Goal: Information Seeking & Learning: Find contact information

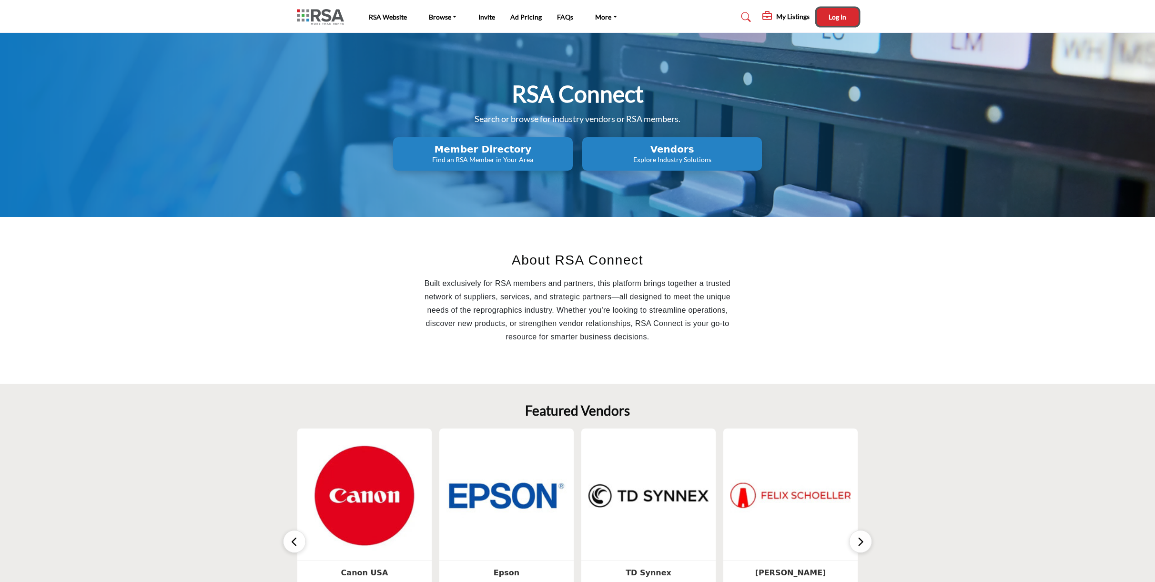
click at [837, 17] on span "Log In" at bounding box center [838, 17] width 18 height 8
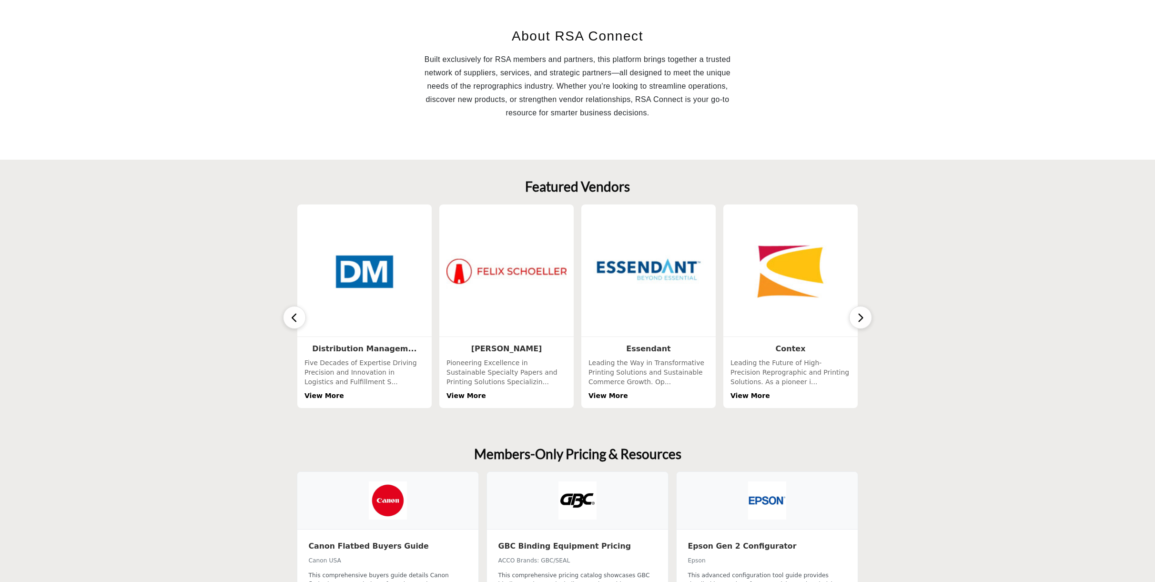
scroll to position [227, 0]
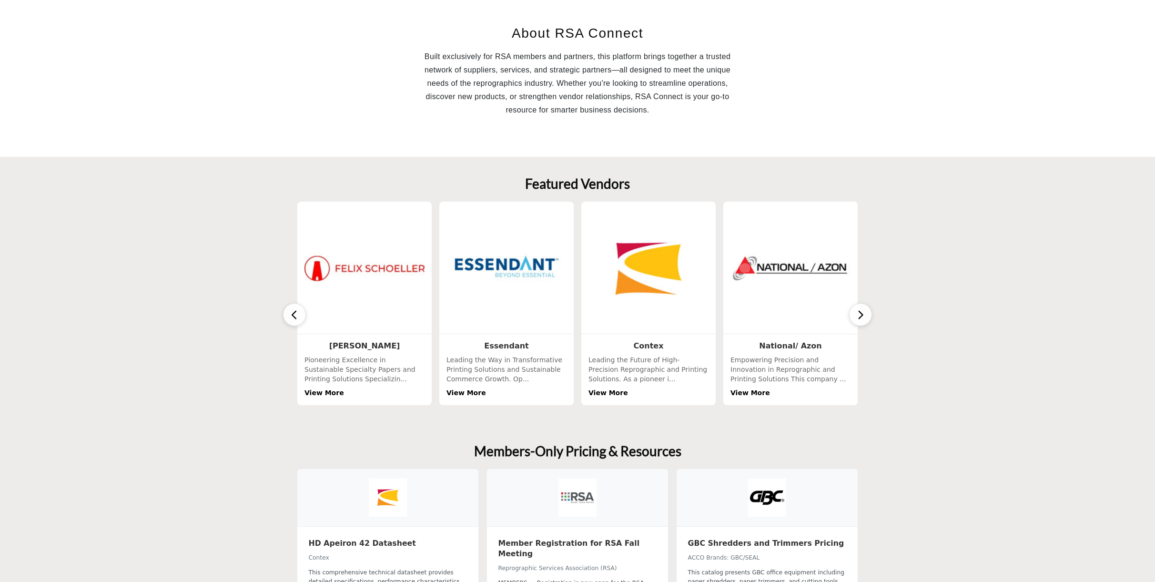
click at [865, 315] on button "button" at bounding box center [860, 314] width 23 height 23
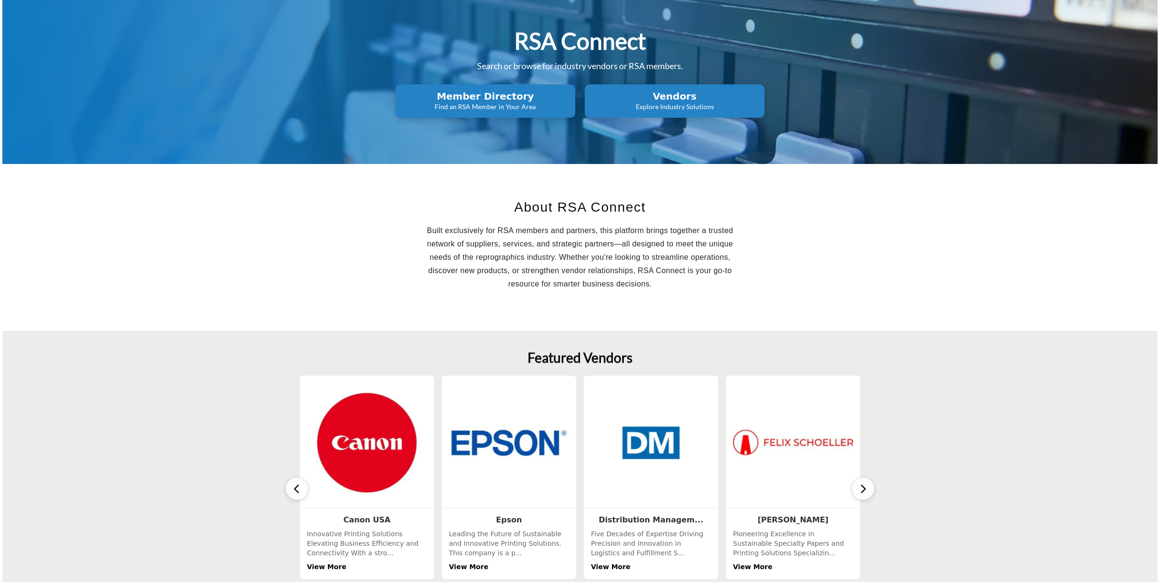
scroll to position [0, 0]
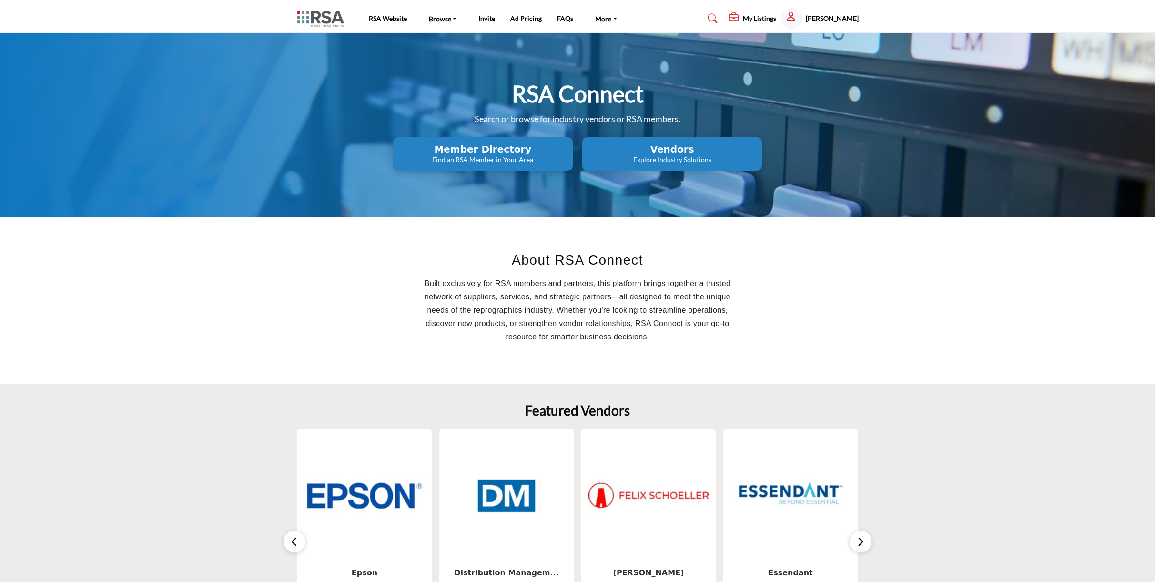
click at [808, 17] on h5 "[PERSON_NAME]" at bounding box center [832, 19] width 53 height 10
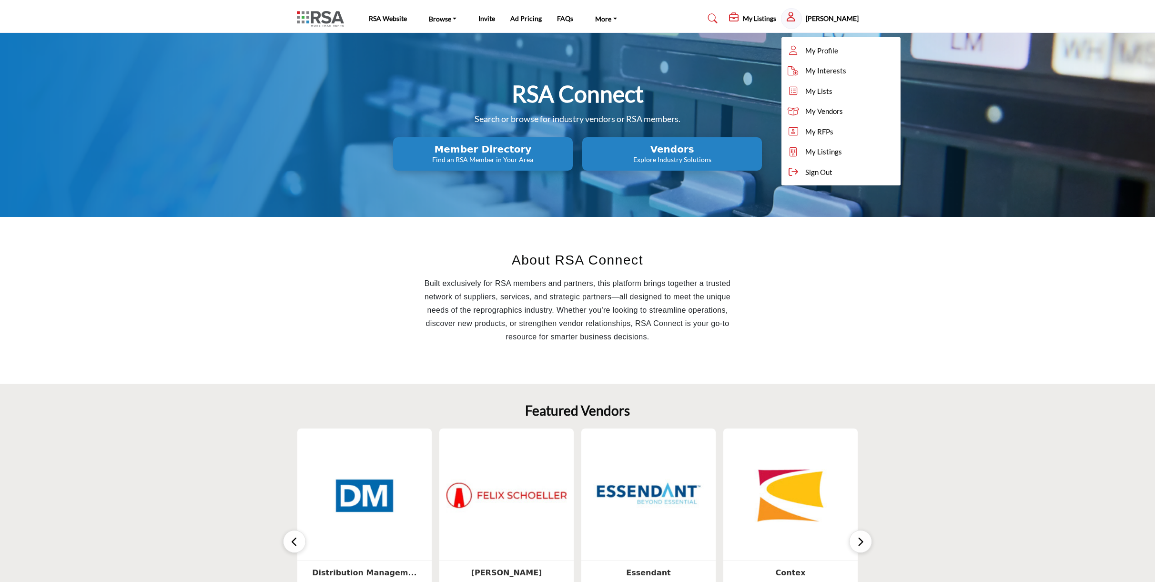
click at [759, 21] on h5 "My Listings" at bounding box center [759, 18] width 33 height 9
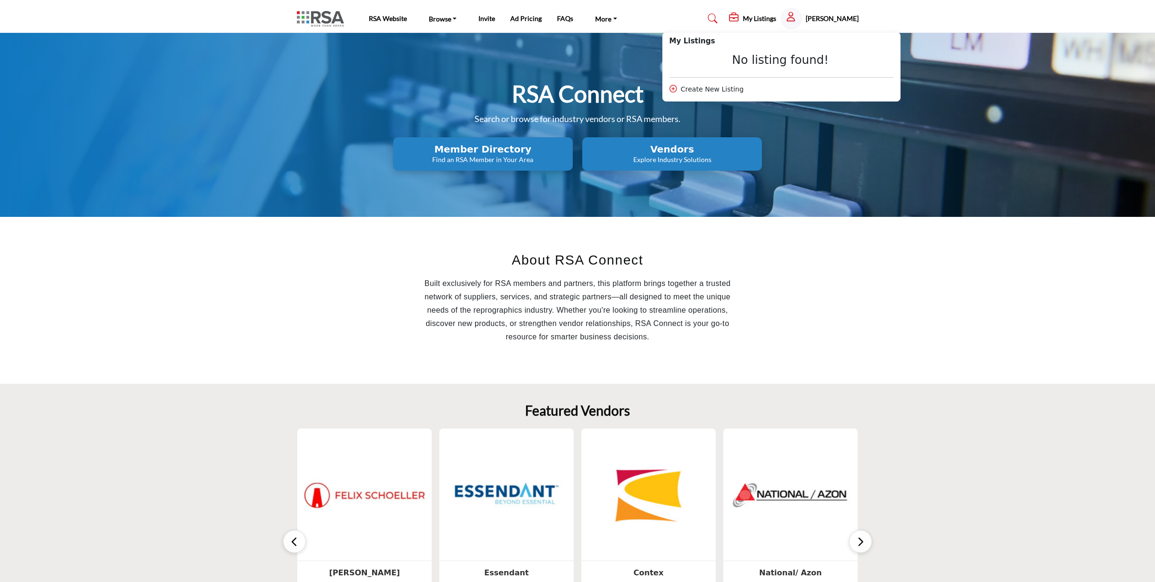
click at [818, 18] on h5 "[PERSON_NAME]" at bounding box center [832, 19] width 53 height 10
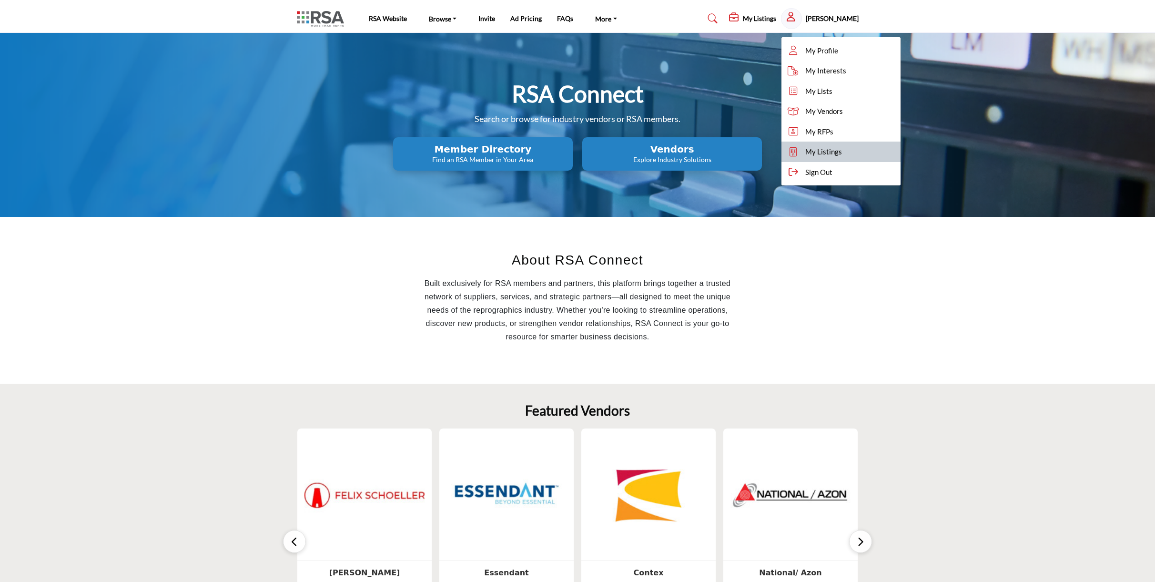
click at [834, 153] on span "My Listings" at bounding box center [824, 151] width 37 height 11
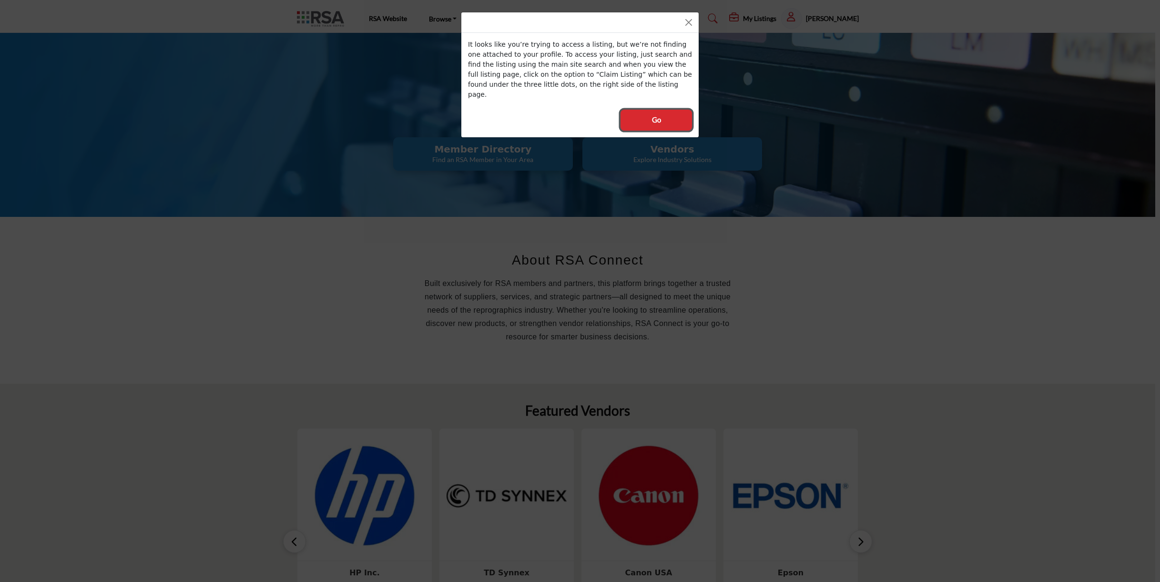
click at [673, 113] on button "Go" at bounding box center [657, 120] width 72 height 21
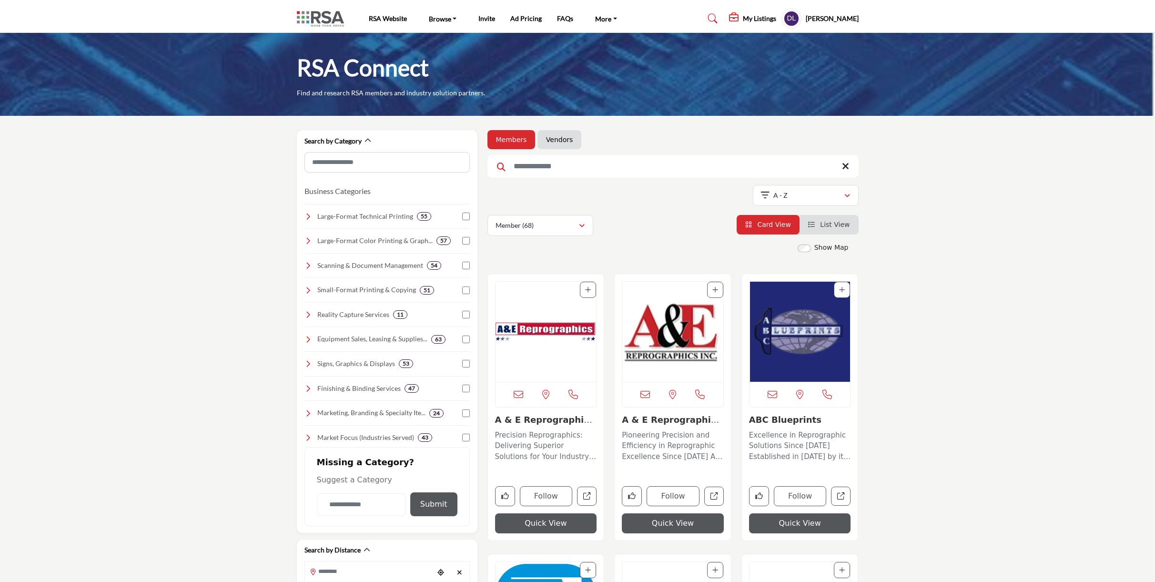
click at [551, 170] on input "Search Keyword" at bounding box center [673, 166] width 371 height 23
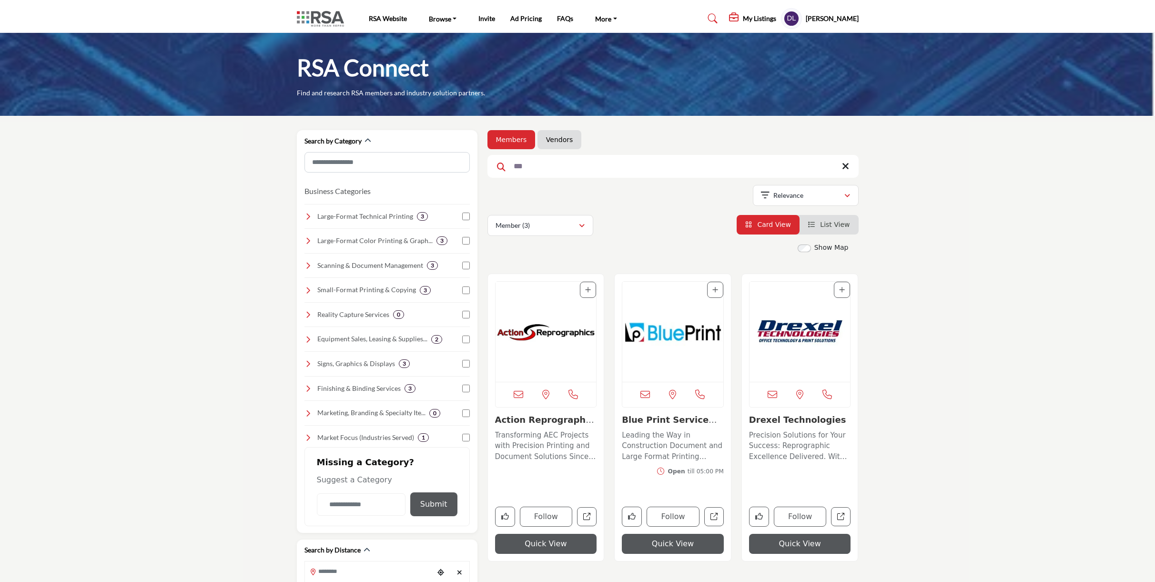
type input "***"
click at [798, 544] on button "Quick View" at bounding box center [800, 544] width 102 height 20
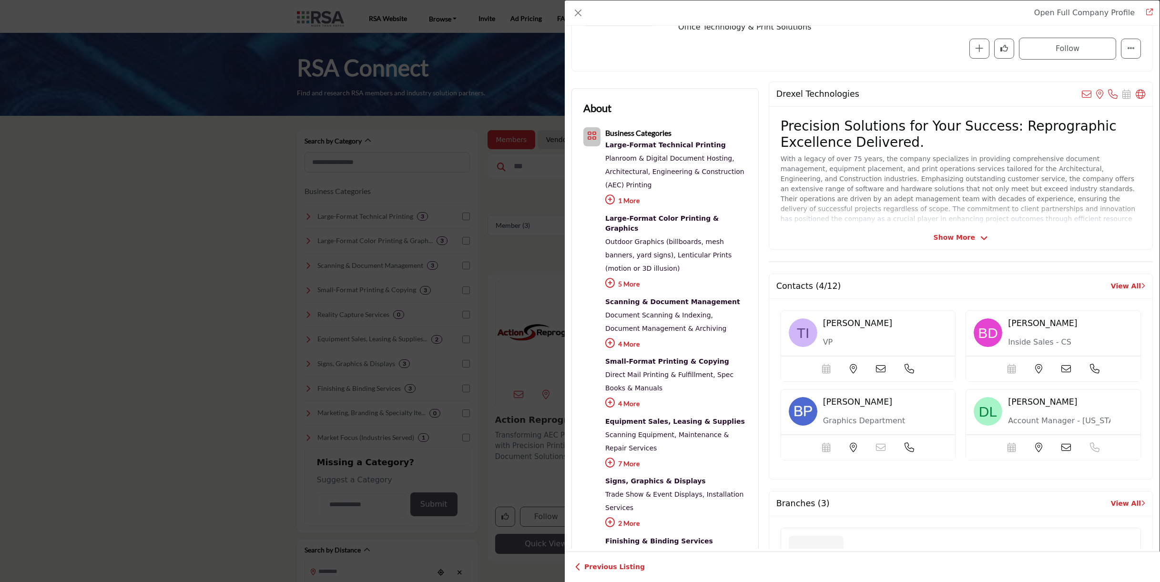
scroll to position [140, 0]
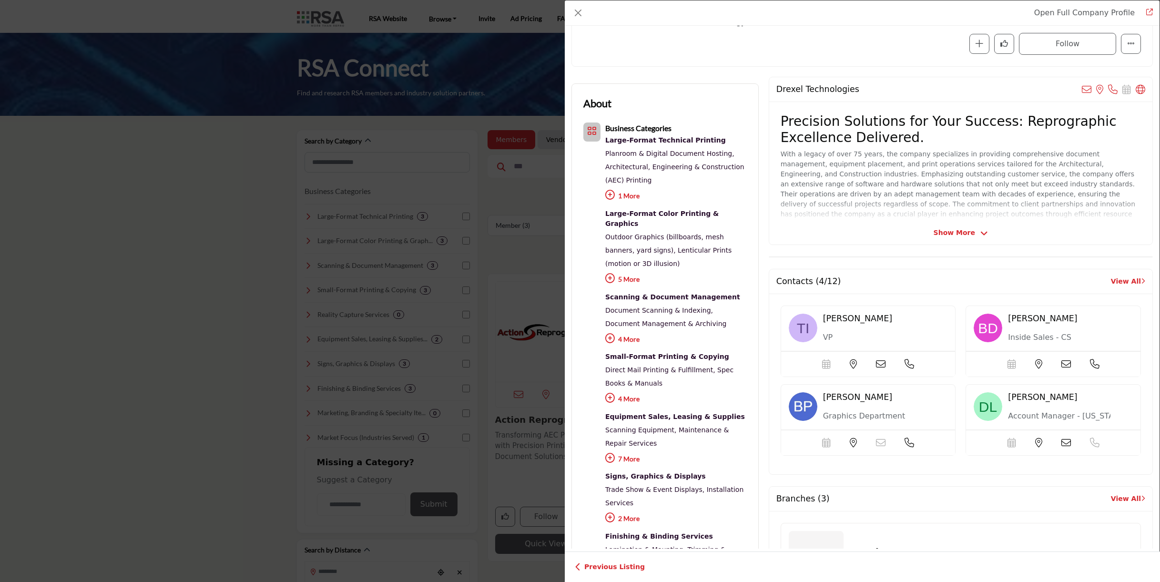
click at [1118, 277] on link "View All" at bounding box center [1128, 281] width 34 height 10
click at [1116, 282] on link "View All" at bounding box center [1128, 281] width 34 height 10
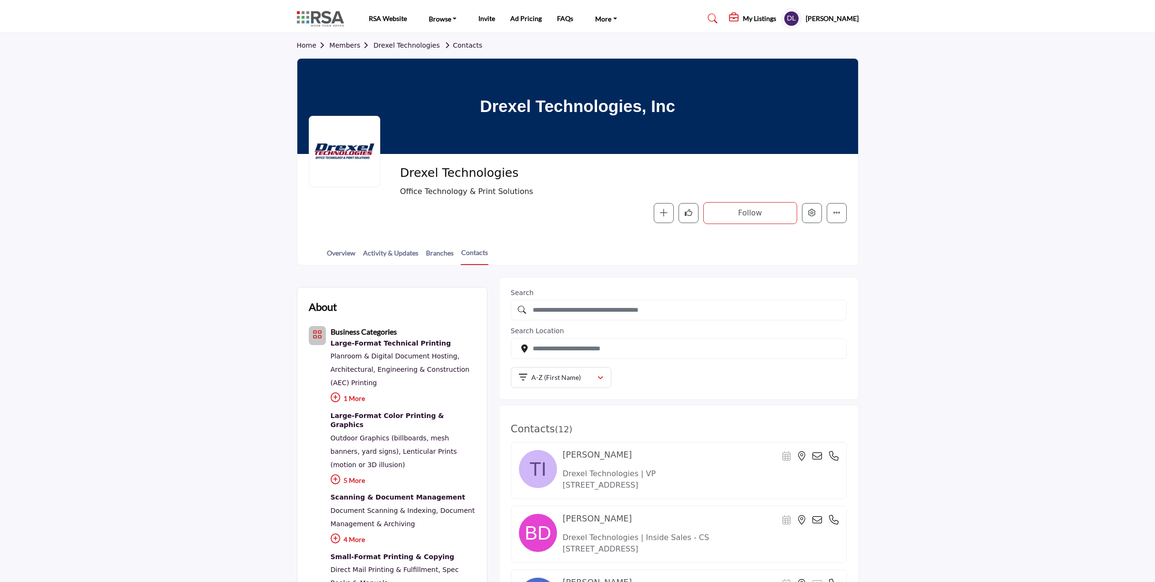
click at [824, 19] on h5 "[PERSON_NAME]" at bounding box center [832, 19] width 53 height 10
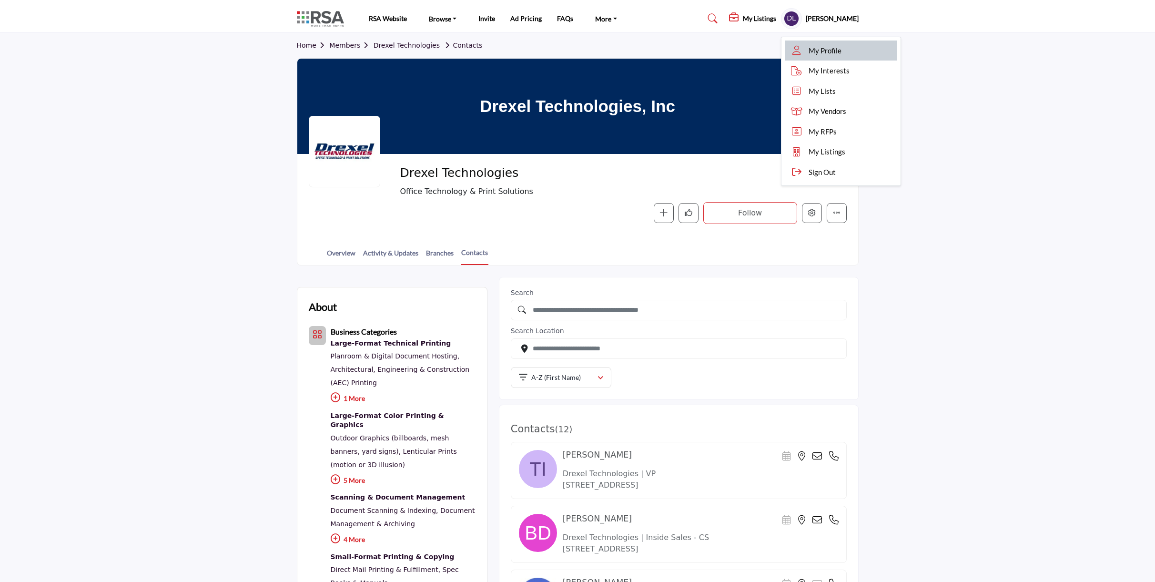
click at [831, 53] on span "My Profile" at bounding box center [825, 50] width 33 height 11
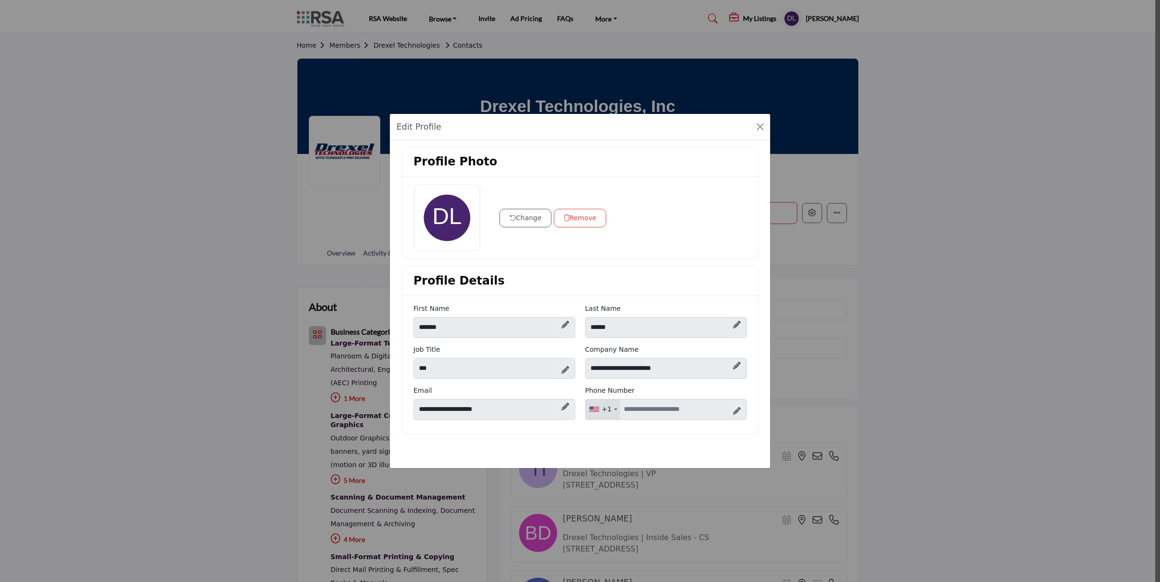
click at [739, 407] on icon at bounding box center [737, 411] width 8 height 8
click at [636, 407] on input "Enter your Phone Number" at bounding box center [666, 409] width 162 height 21
type input "**********"
click at [644, 289] on div "Profile Details" at bounding box center [580, 281] width 356 height 30
click at [730, 411] on icon at bounding box center [730, 410] width 7 height 8
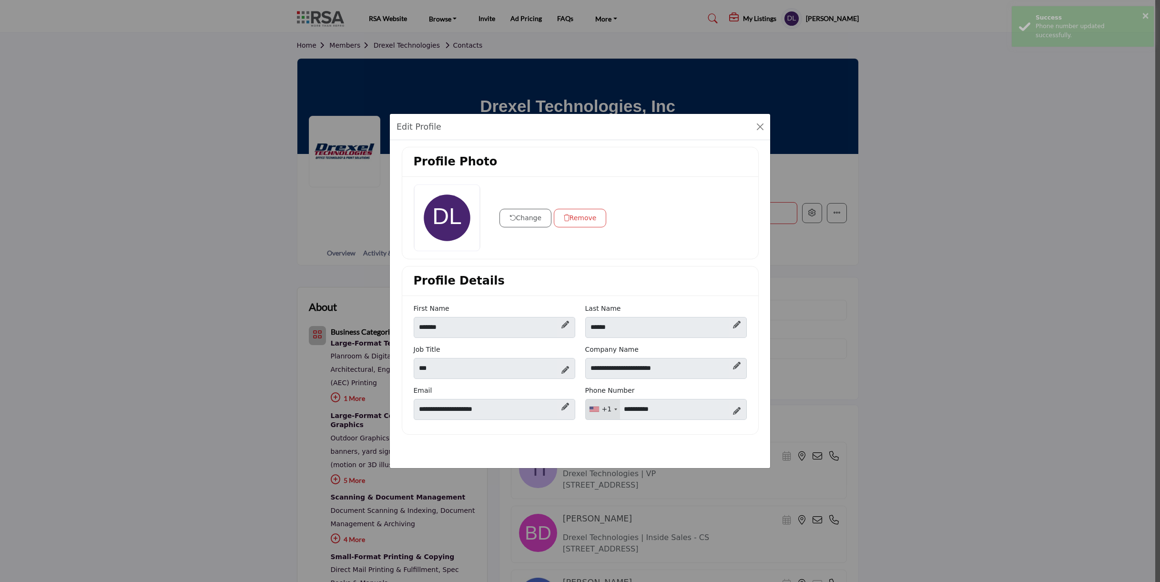
click at [533, 217] on button "Change" at bounding box center [526, 218] width 52 height 19
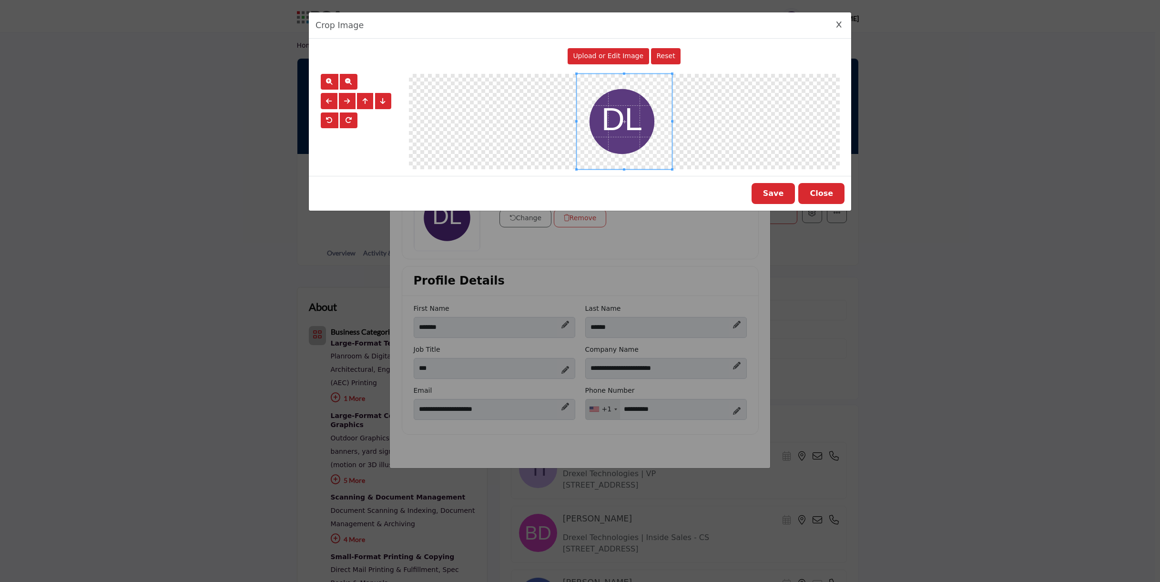
click at [827, 193] on button "Close" at bounding box center [821, 193] width 46 height 21
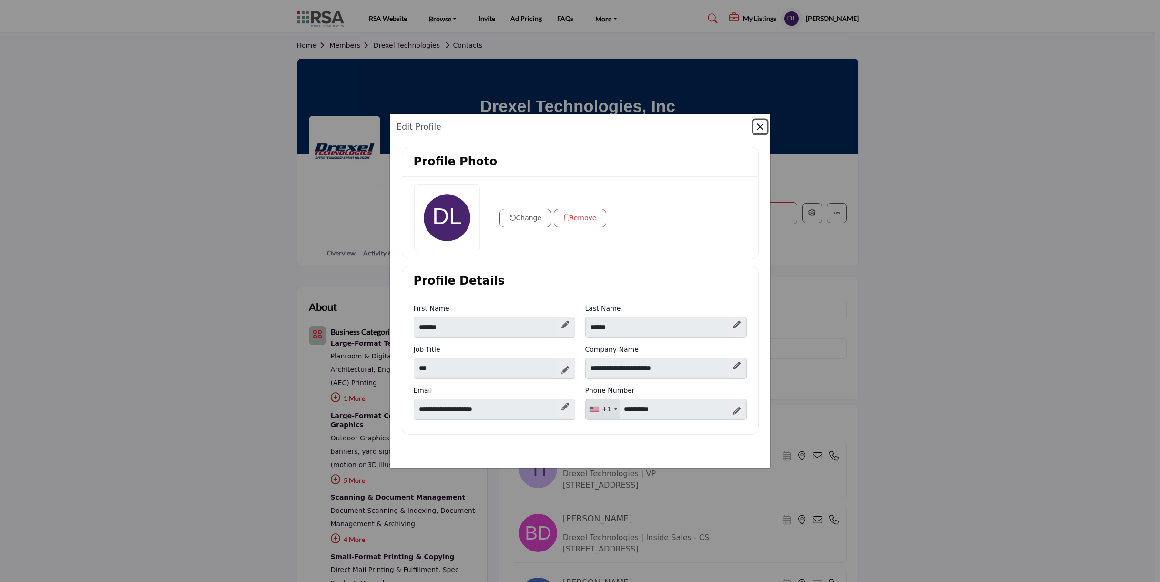
click at [760, 125] on button "Close" at bounding box center [760, 126] width 13 height 13
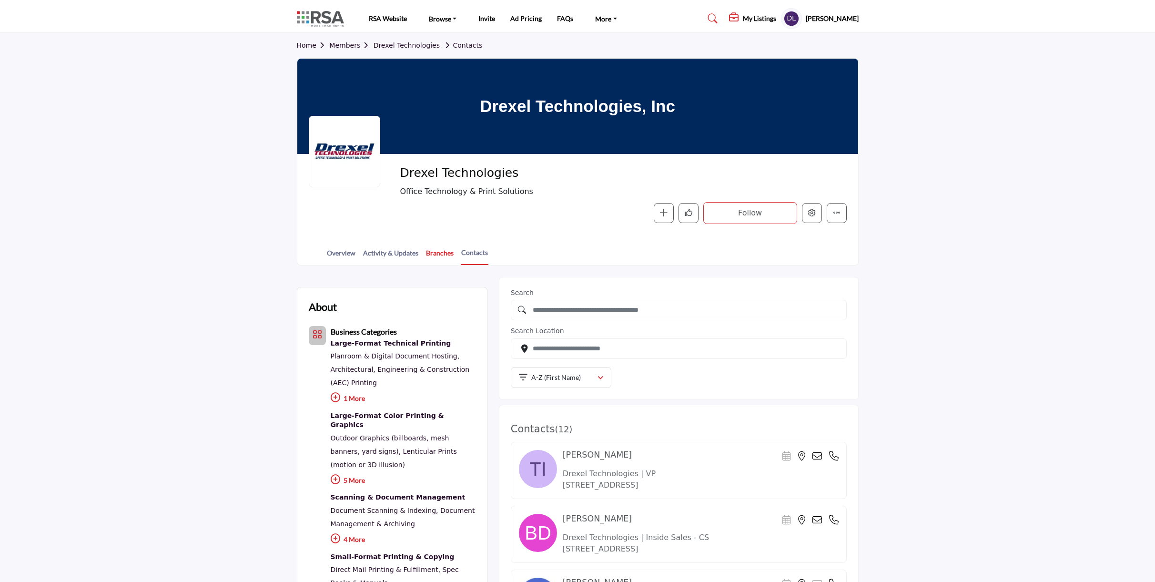
click at [440, 254] on link "Branches" at bounding box center [440, 256] width 29 height 17
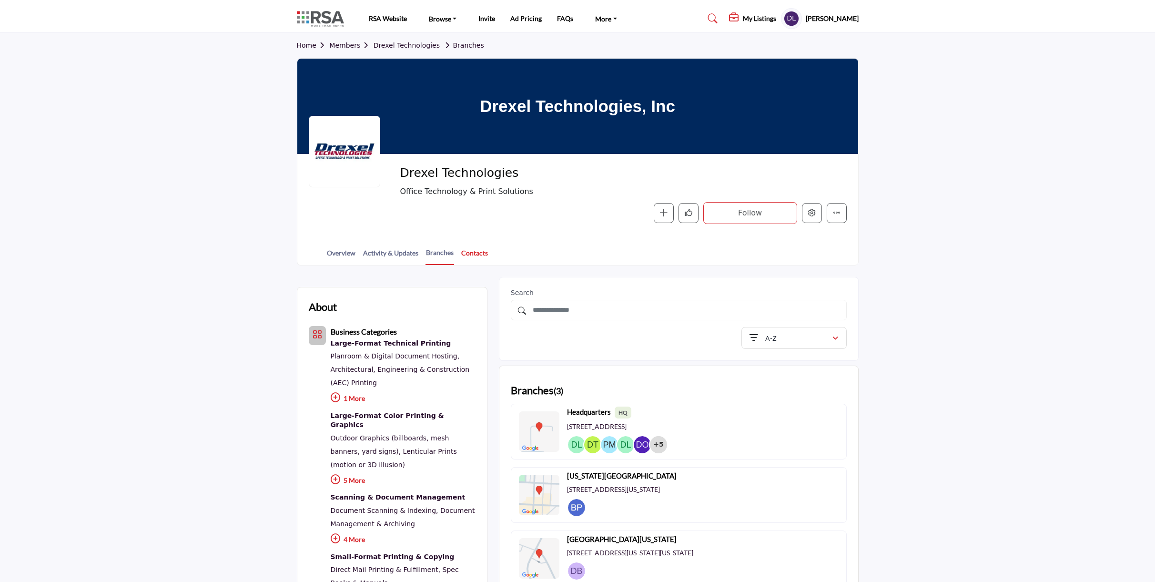
click at [476, 255] on link "Contacts" at bounding box center [475, 256] width 28 height 17
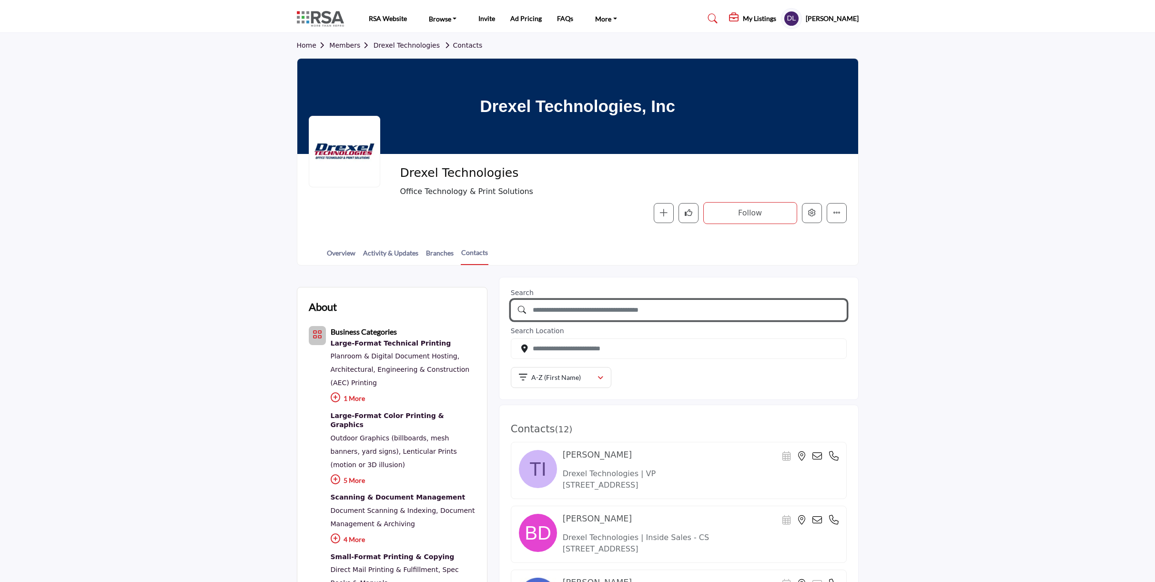
click at [577, 306] on input "text" at bounding box center [679, 310] width 336 height 20
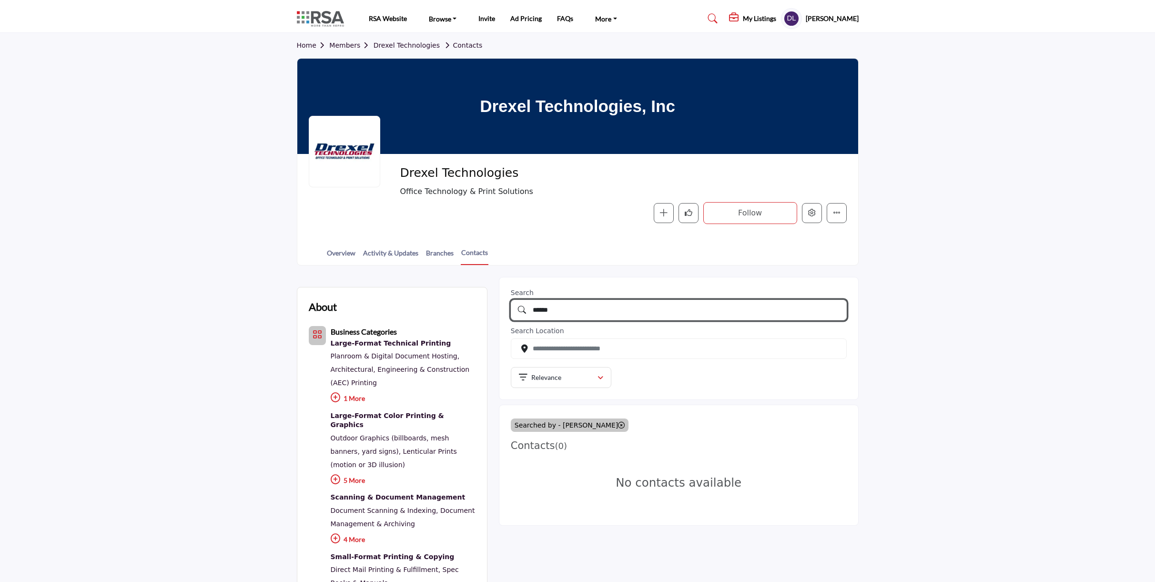
drag, startPoint x: 574, startPoint y: 308, endPoint x: 516, endPoint y: 308, distance: 58.2
click at [516, 308] on div "******" at bounding box center [679, 310] width 336 height 20
type input "*******"
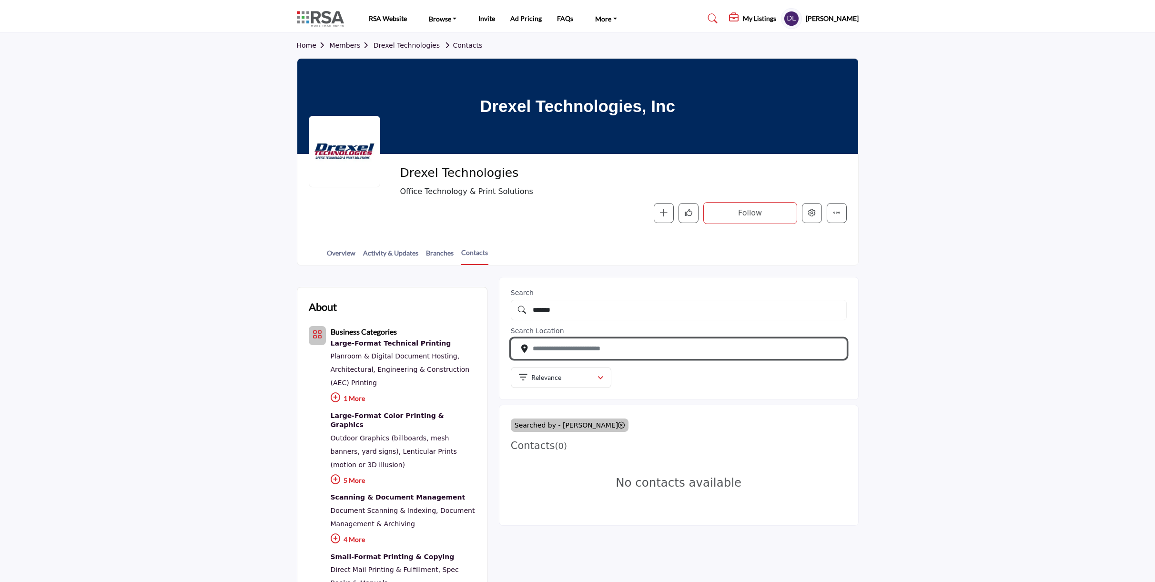
click at [575, 349] on input "Search by city, state or zip" at bounding box center [679, 348] width 336 height 20
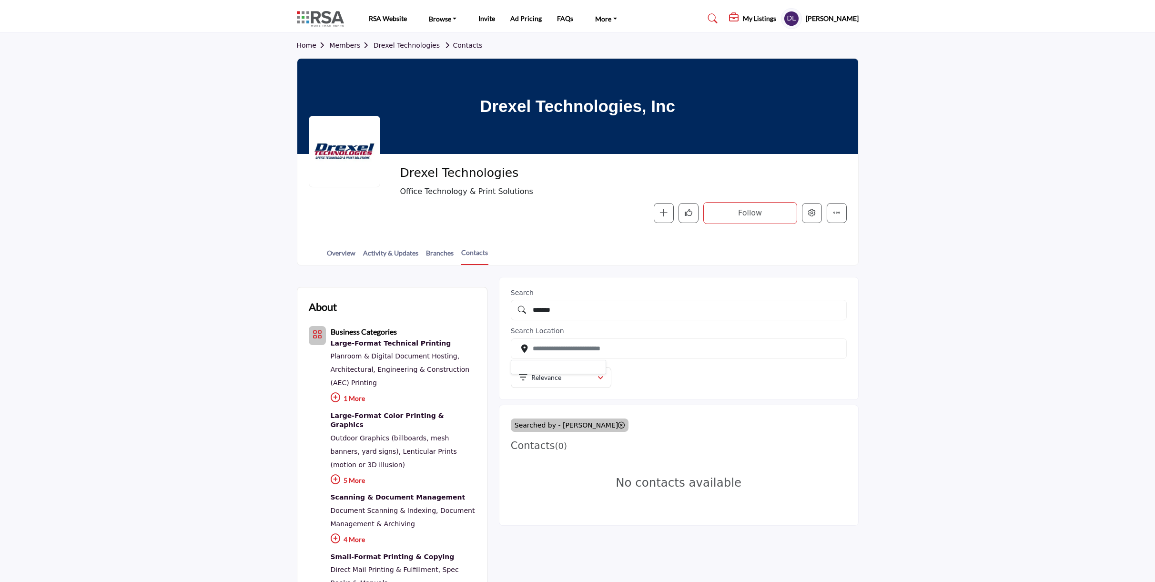
drag, startPoint x: 636, startPoint y: 257, endPoint x: 634, endPoint y: 219, distance: 38.7
click at [635, 254] on div "Overview Activity & Updates Branches Contacts" at bounding box center [589, 250] width 537 height 30
click at [346, 47] on link "Members" at bounding box center [351, 45] width 44 height 8
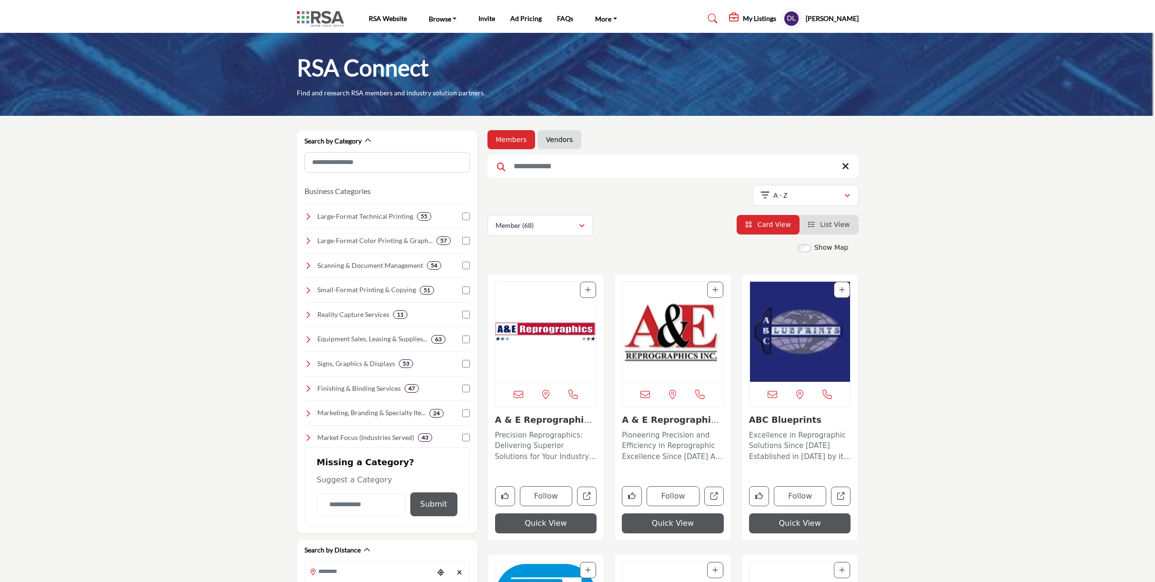
click at [590, 169] on input "Search Keyword" at bounding box center [673, 166] width 371 height 23
click at [527, 168] on input "Search Keyword" at bounding box center [673, 166] width 371 height 23
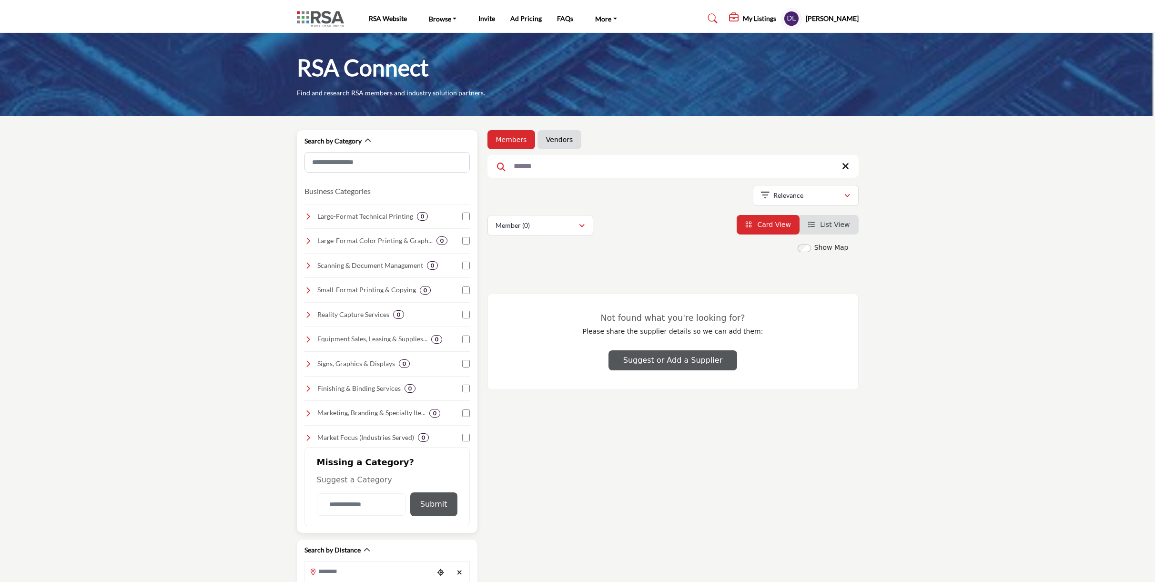
drag, startPoint x: 561, startPoint y: 168, endPoint x: 435, endPoint y: 167, distance: 125.8
click at [437, 166] on div "Search by Category Business Categories Clear 0 0 0 0 0 0 0 0 0 0 0 0 0 0" at bounding box center [578, 377] width 572 height 494
type input "******"
click at [584, 224] on div "button" at bounding box center [582, 225] width 7 height 9
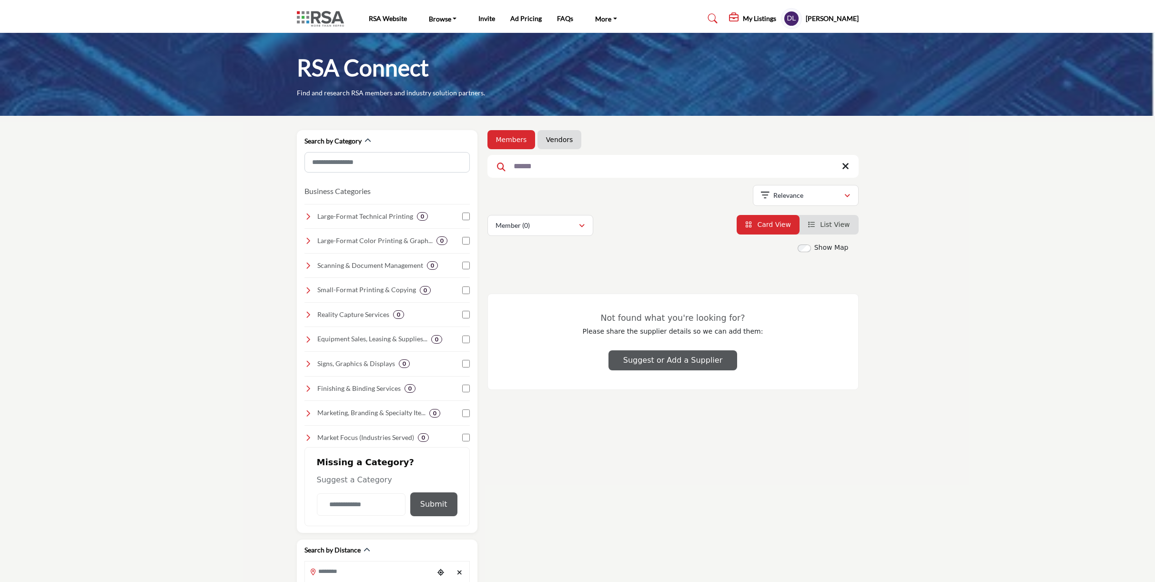
click at [559, 165] on input "******" at bounding box center [673, 166] width 371 height 23
click at [565, 164] on input "******" at bounding box center [673, 166] width 371 height 23
click at [557, 143] on link "Vendors" at bounding box center [559, 140] width 27 height 10
click at [514, 140] on link "Members" at bounding box center [511, 140] width 31 height 10
click at [460, 164] on div "Search by Category Business Categories Clear 0 0 0 0 0 0 0 0 0 0 0 0 0 0" at bounding box center [578, 377] width 572 height 494
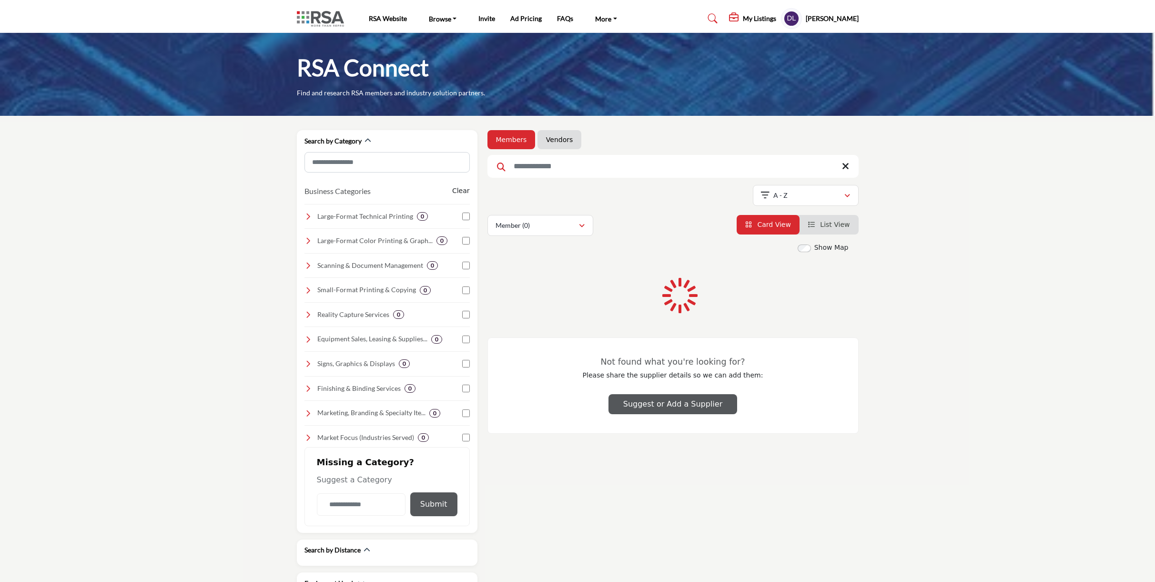
drag, startPoint x: 564, startPoint y: 163, endPoint x: 805, endPoint y: 162, distance: 241.2
click at [560, 164] on input "Search Keyword" at bounding box center [673, 166] width 371 height 23
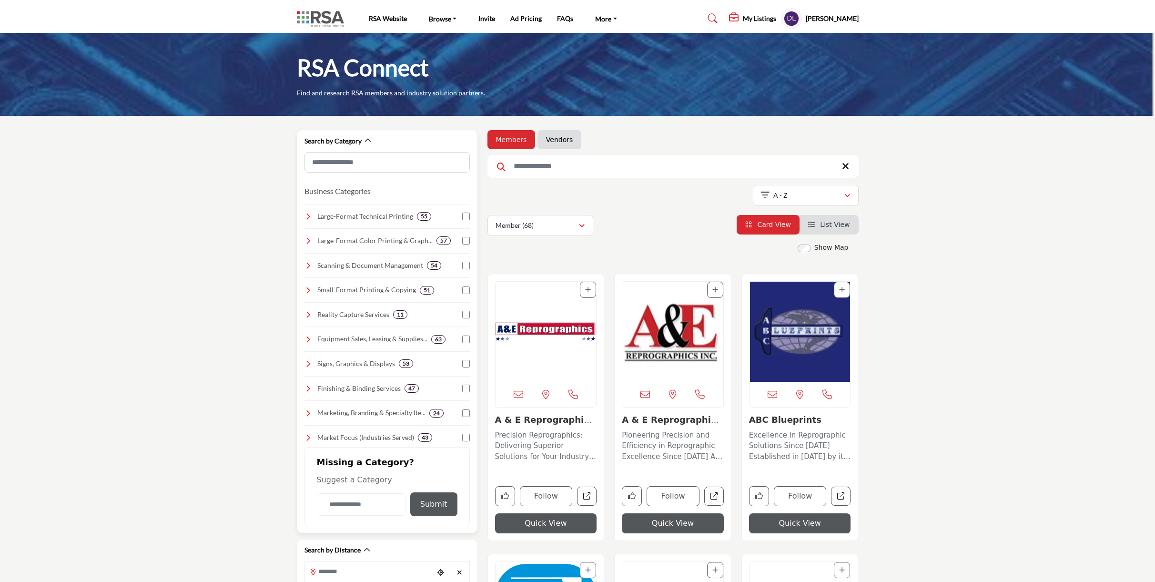
drag, startPoint x: 482, startPoint y: 164, endPoint x: 446, endPoint y: 165, distance: 35.8
drag, startPoint x: 549, startPoint y: 164, endPoint x: 480, endPoint y: 162, distance: 68.7
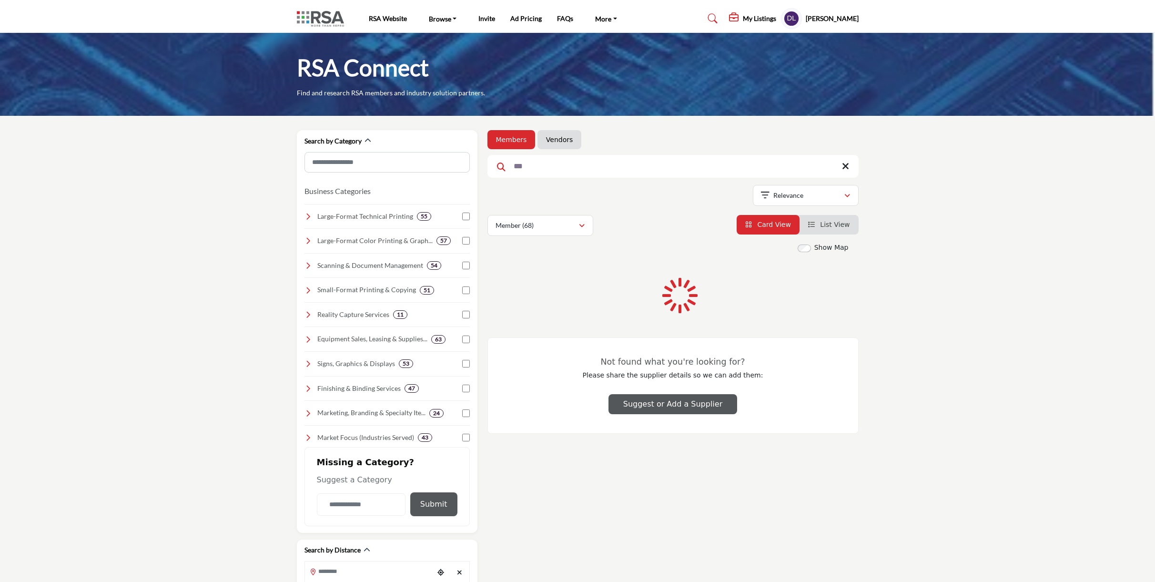
type input "*"
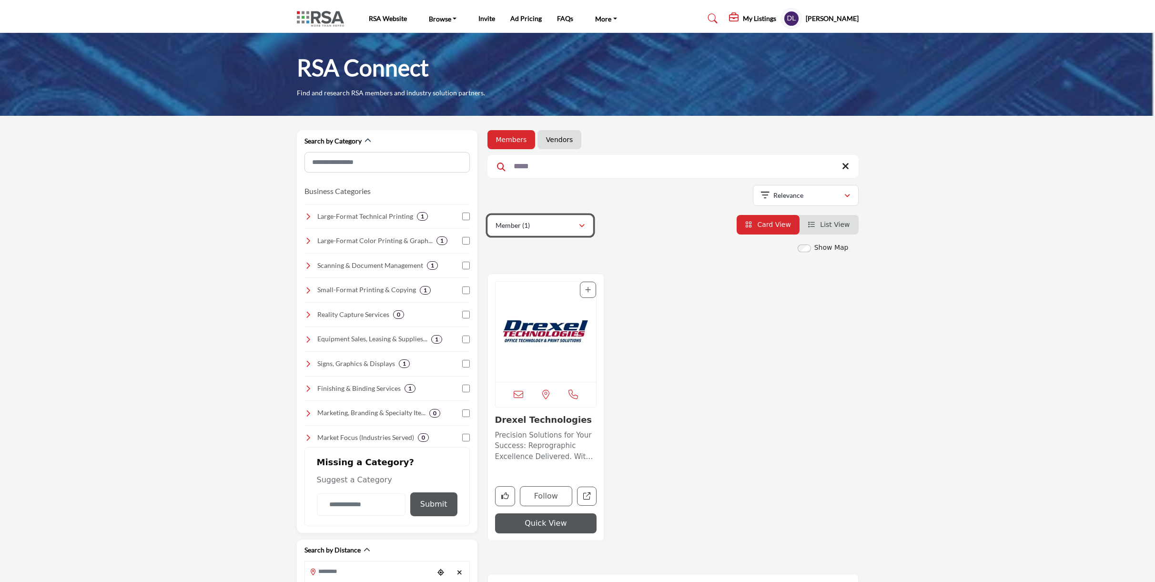
click at [582, 225] on icon "button" at bounding box center [582, 226] width 6 height 7
click at [542, 167] on input "*****" at bounding box center [673, 166] width 371 height 23
drag, startPoint x: 540, startPoint y: 166, endPoint x: 494, endPoint y: 165, distance: 45.8
click at [494, 165] on input "*****" at bounding box center [673, 166] width 371 height 23
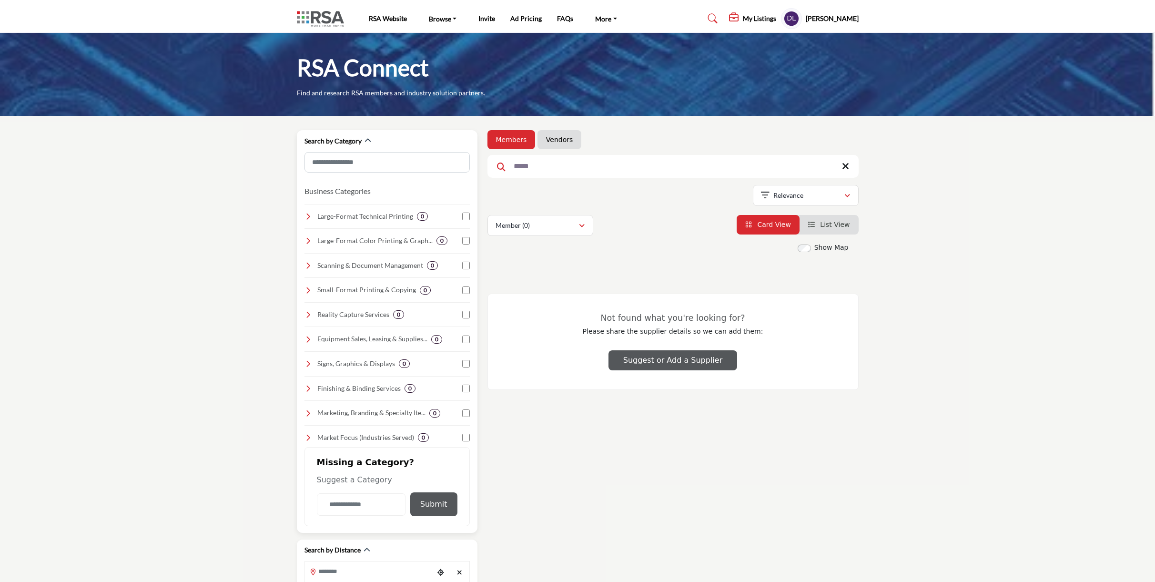
type input "*****"
click at [349, 162] on input "Search Category" at bounding box center [387, 162] width 165 height 21
click at [717, 18] on icon at bounding box center [713, 19] width 10 height 10
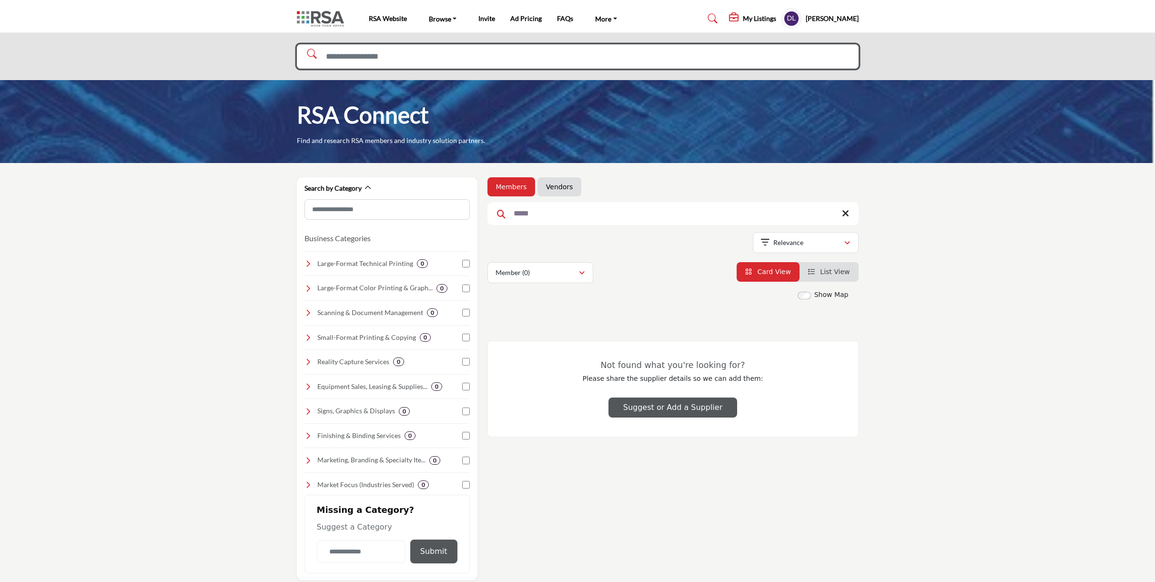
click at [618, 60] on input "Search Solutions" at bounding box center [578, 56] width 562 height 24
type input "******"
